Goal: Navigation & Orientation: Find specific page/section

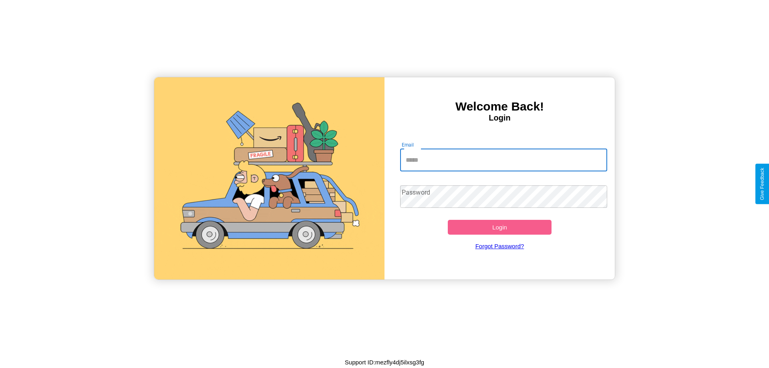
click at [504, 160] on input "Email" at bounding box center [504, 160] width 208 height 22
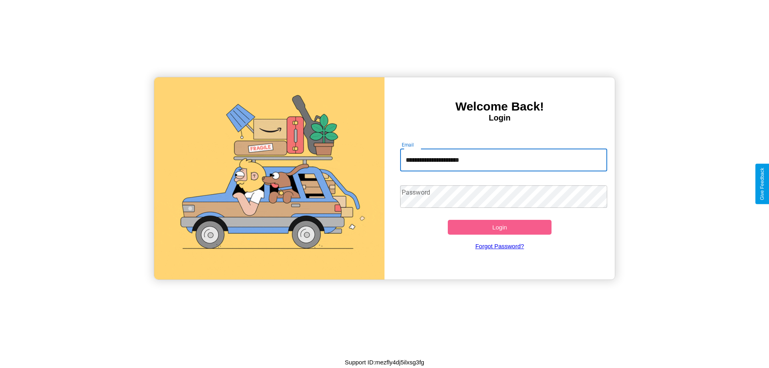
type input "**********"
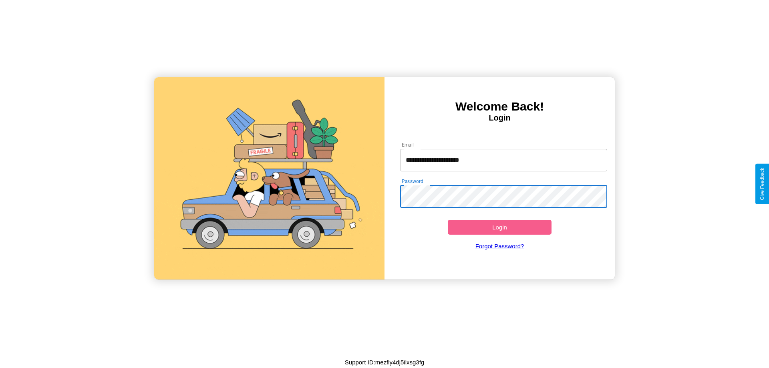
click at [500, 227] on button "Login" at bounding box center [500, 227] width 104 height 15
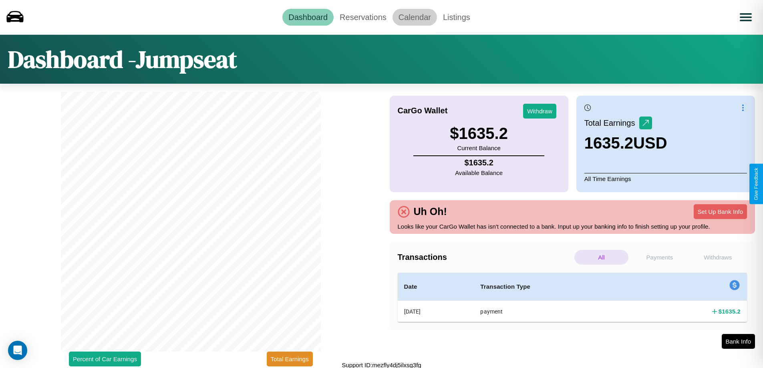
click at [415, 17] on link "Calendar" at bounding box center [415, 17] width 44 height 17
